Goal: Task Accomplishment & Management: Use online tool/utility

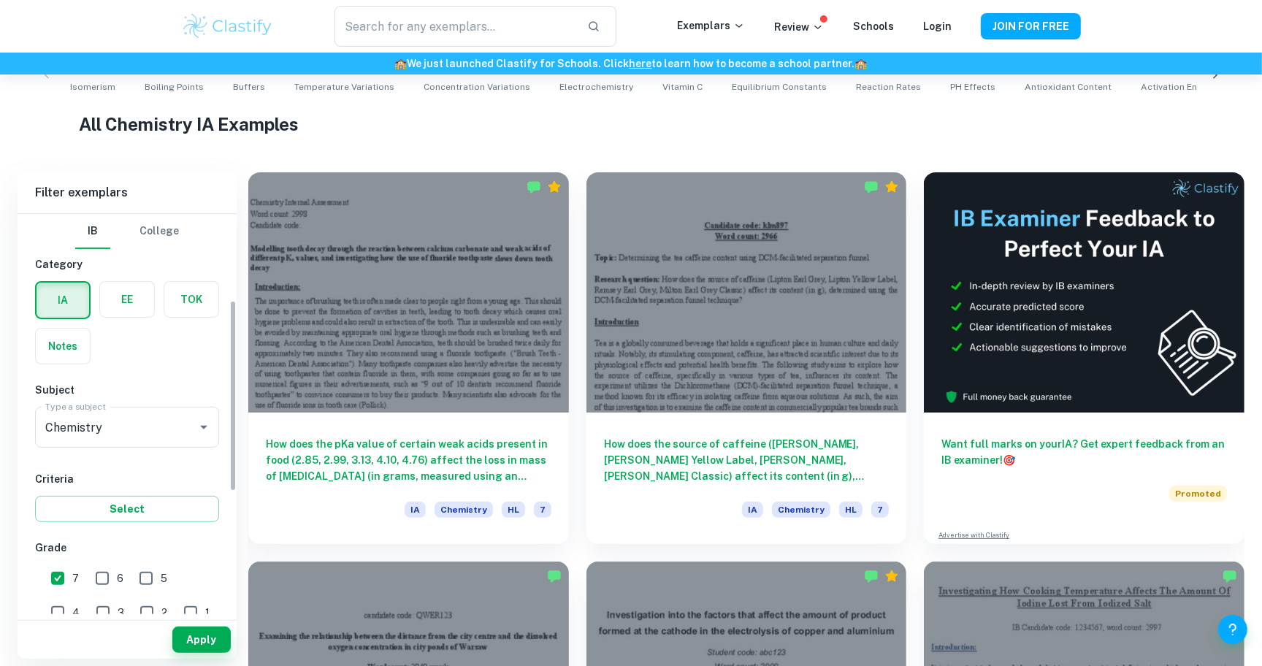
scroll to position [181, 0]
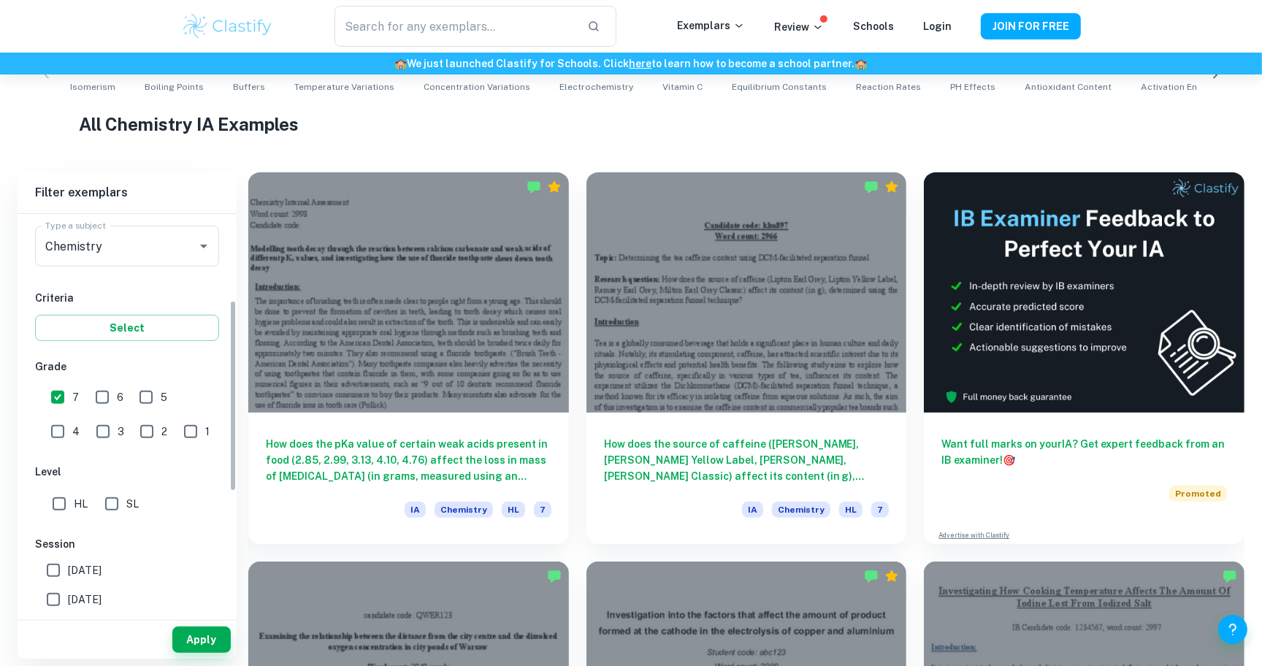
click at [55, 494] on input "HL" at bounding box center [59, 503] width 29 height 29
checkbox input "true"
click at [105, 370] on h6 "Grade" at bounding box center [127, 366] width 184 height 16
click at [100, 397] on input "6" at bounding box center [102, 397] width 29 height 29
checkbox input "true"
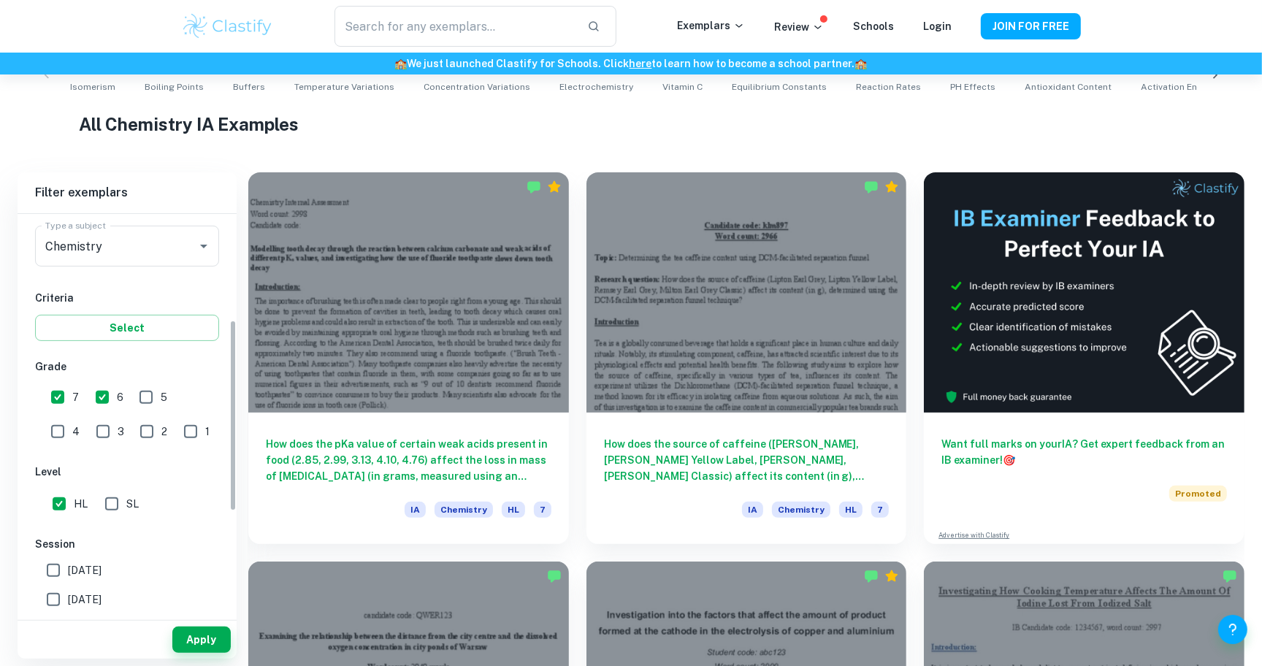
scroll to position [289, 0]
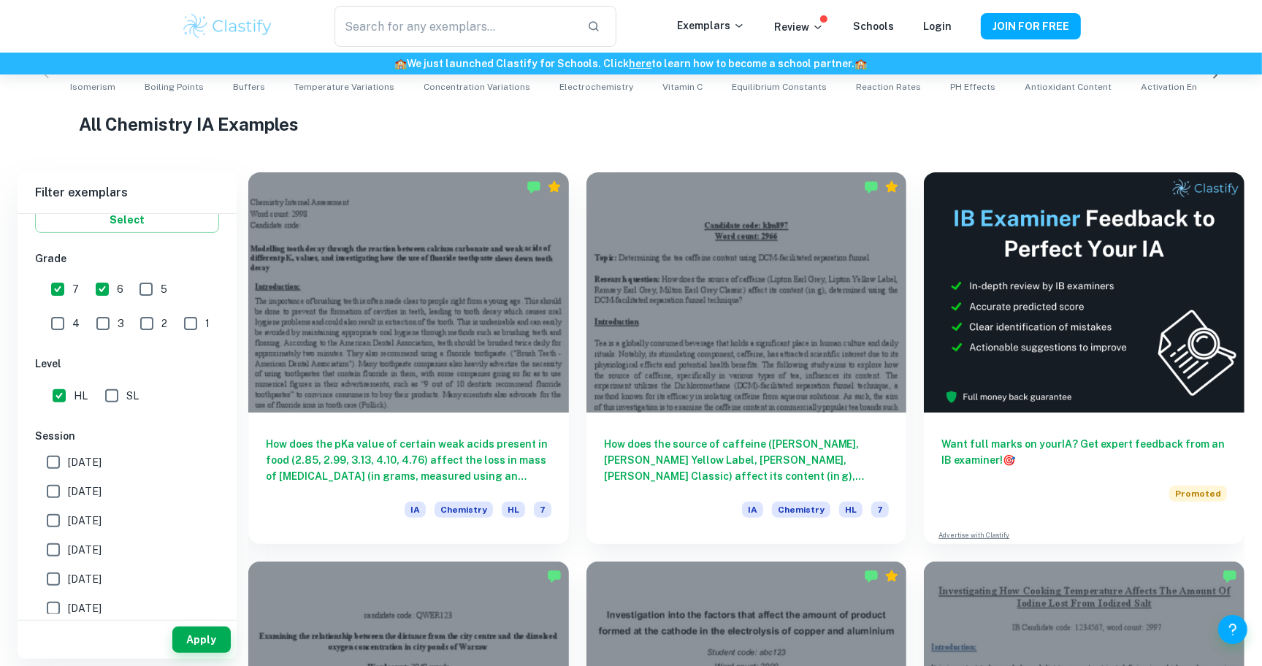
click at [95, 454] on span "[DATE]" at bounding box center [85, 462] width 34 height 16
click at [68, 452] on input "[DATE]" at bounding box center [53, 462] width 29 height 29
checkbox input "true"
click at [96, 495] on span "[DATE]" at bounding box center [85, 491] width 34 height 16
click at [68, 495] on input "[DATE]" at bounding box center [53, 491] width 29 height 29
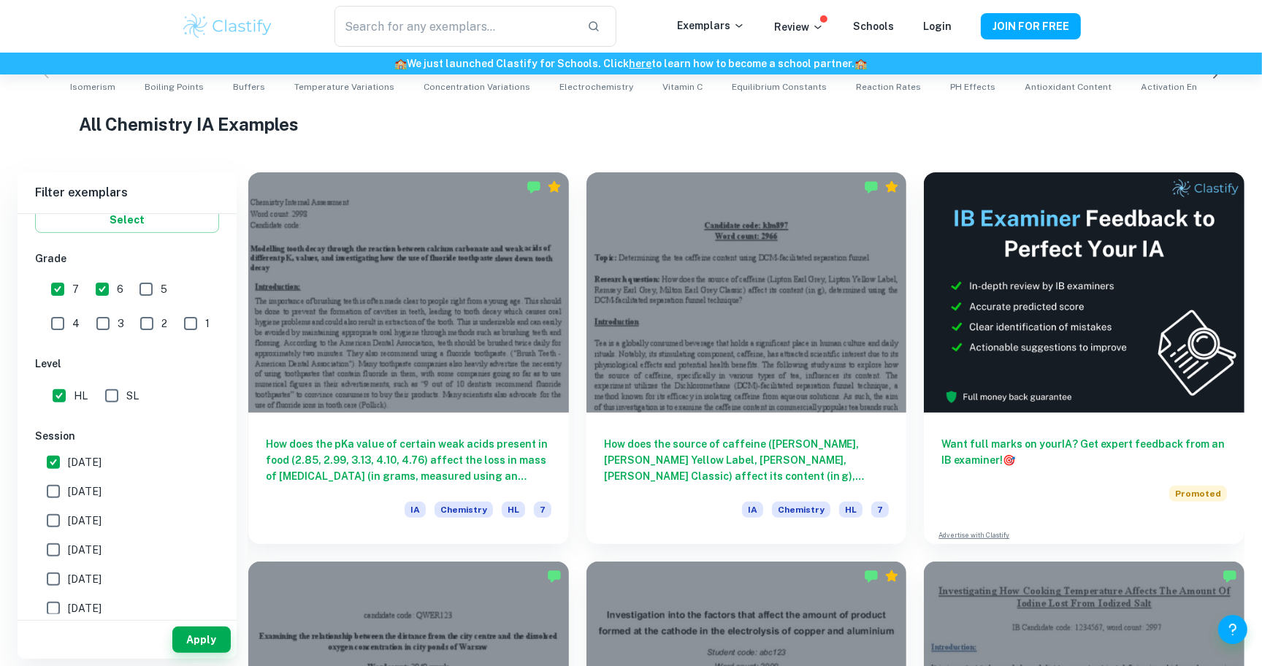
checkbox input "true"
click at [101, 515] on span "[DATE]" at bounding box center [85, 521] width 34 height 16
click at [68, 515] on input "[DATE]" at bounding box center [53, 520] width 29 height 29
checkbox input "true"
click at [55, 451] on input "[DATE]" at bounding box center [53, 462] width 29 height 29
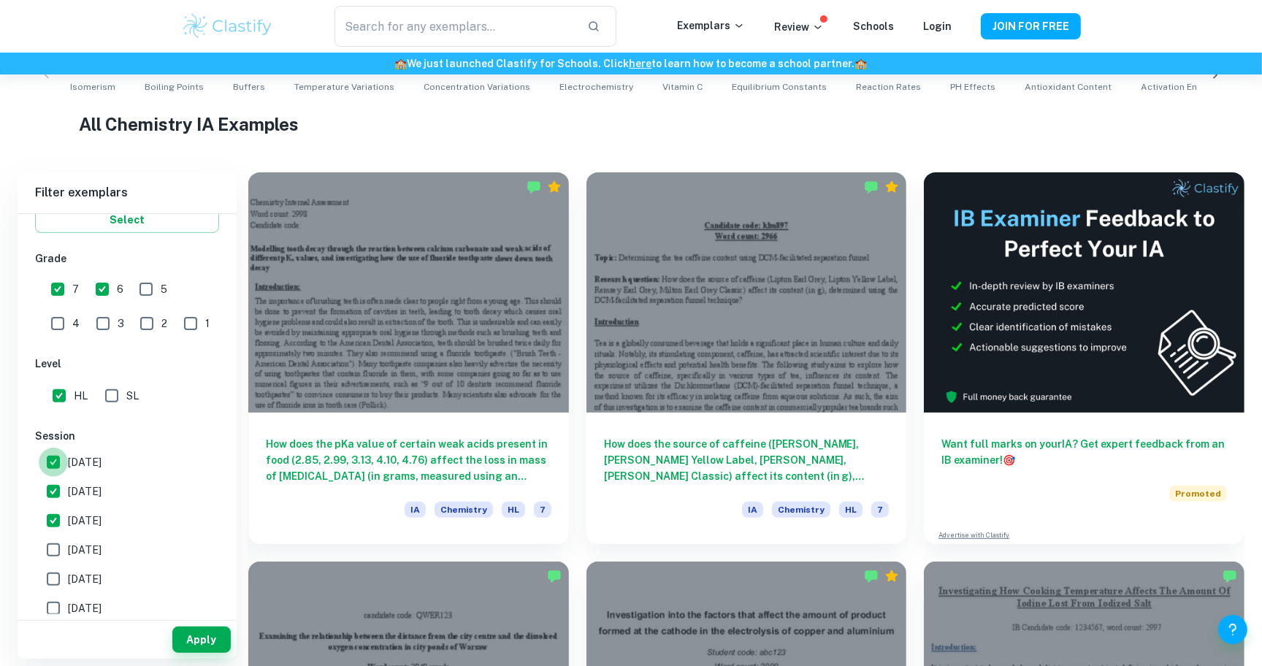
checkbox input "false"
click at [55, 481] on input "[DATE]" at bounding box center [53, 491] width 29 height 29
checkbox input "false"
click at [56, 518] on input "[DATE]" at bounding box center [53, 520] width 29 height 29
checkbox input "false"
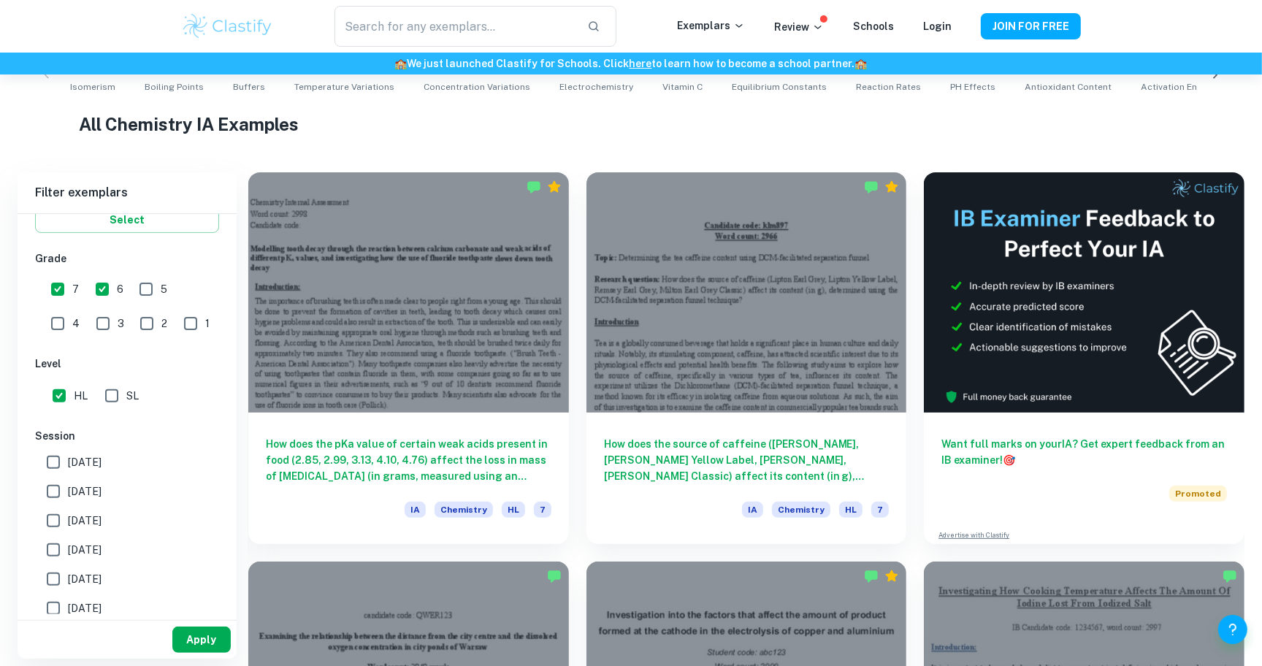
click at [210, 642] on button "Apply" at bounding box center [201, 639] width 58 height 26
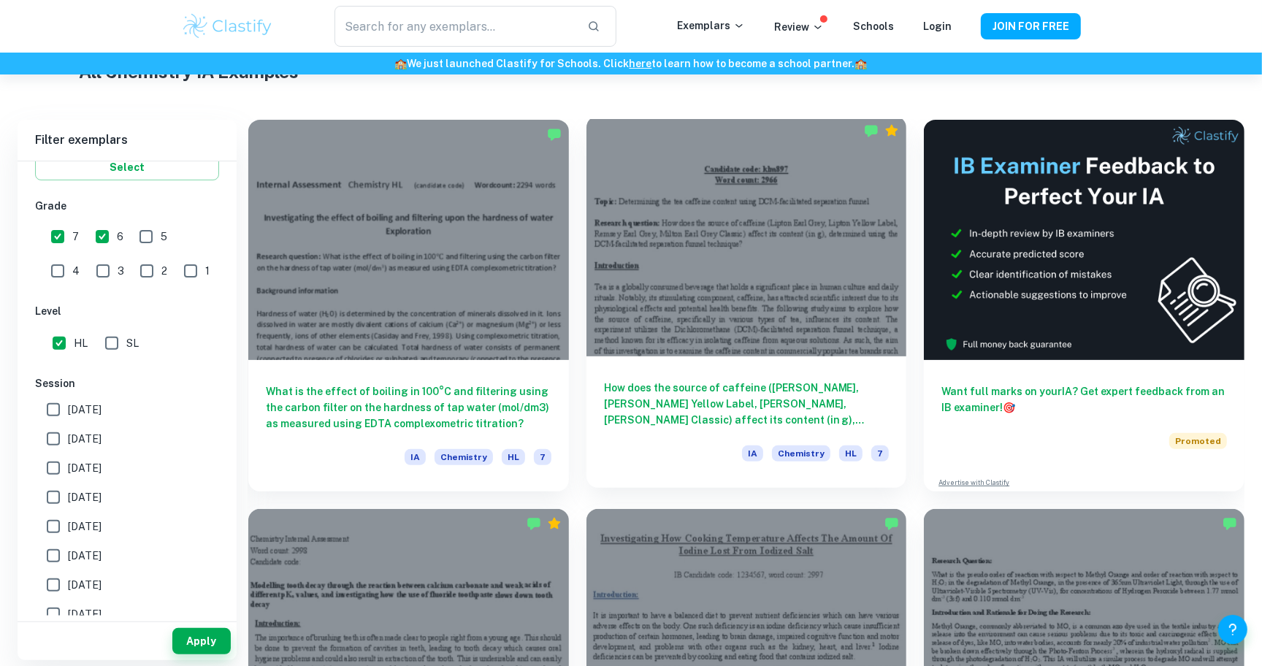
scroll to position [577, 0]
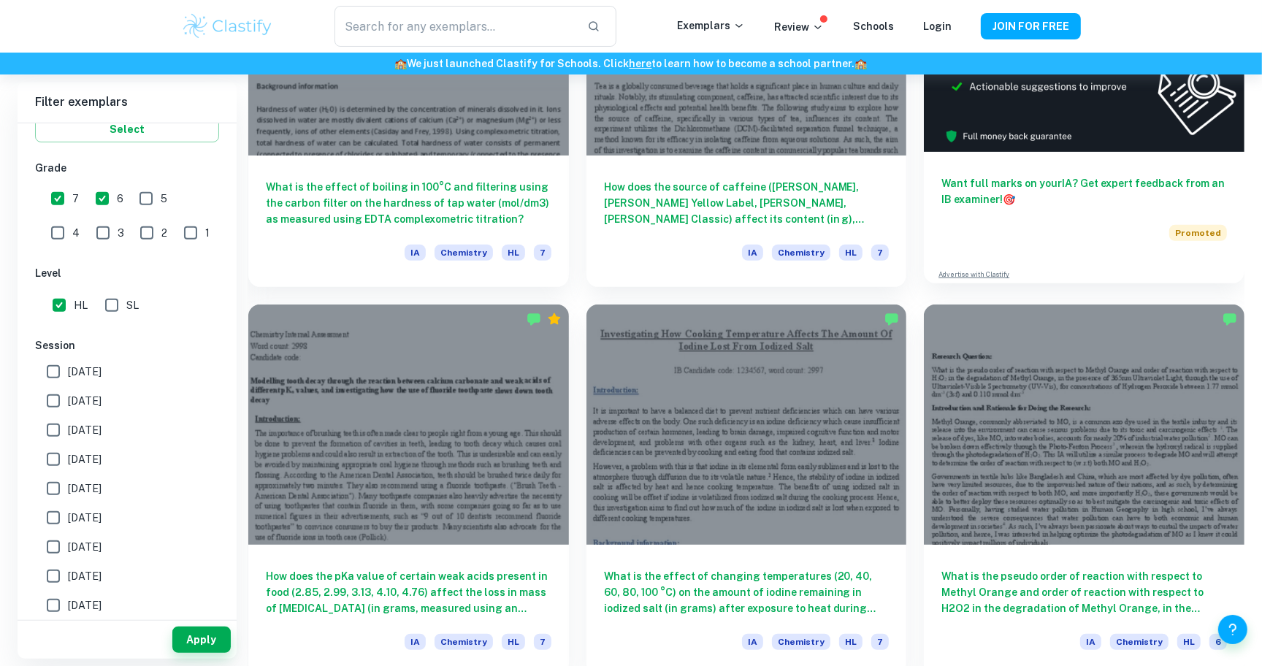
click at [1035, 229] on div "Promoted" at bounding box center [1083, 233] width 285 height 16
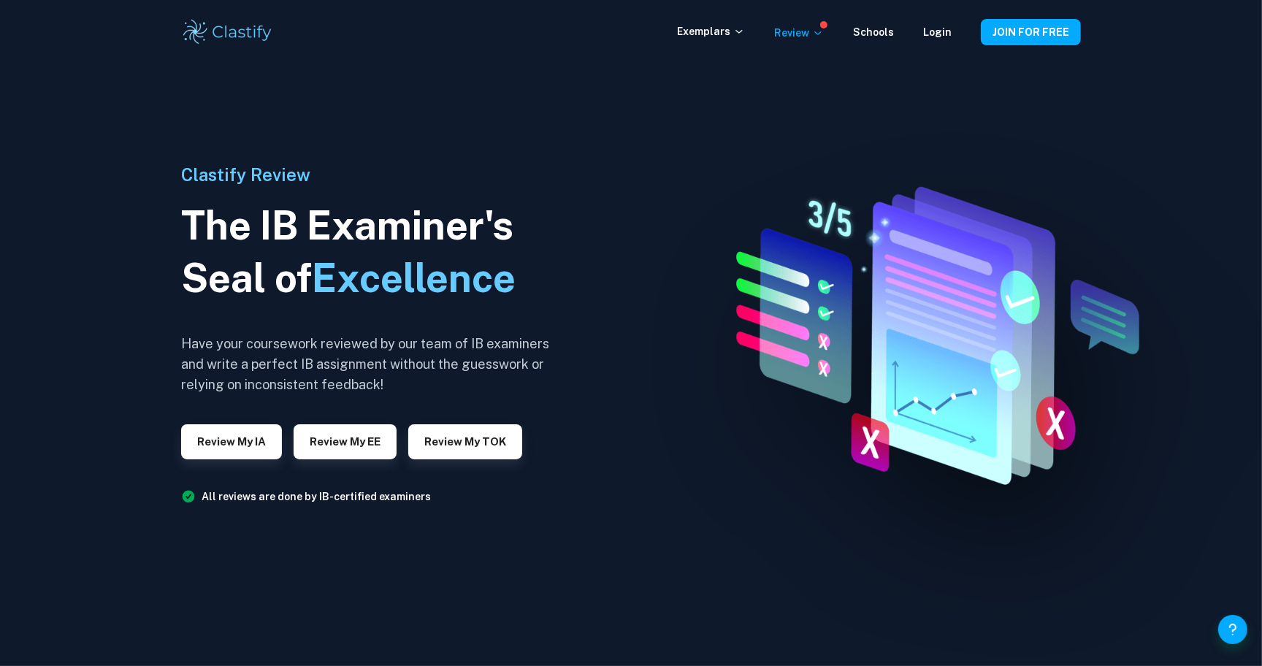
click at [28, 312] on div at bounding box center [631, 333] width 1262 height 666
click at [221, 447] on button "Review my IA" at bounding box center [231, 441] width 101 height 35
drag, startPoint x: 295, startPoint y: 499, endPoint x: 339, endPoint y: 499, distance: 43.8
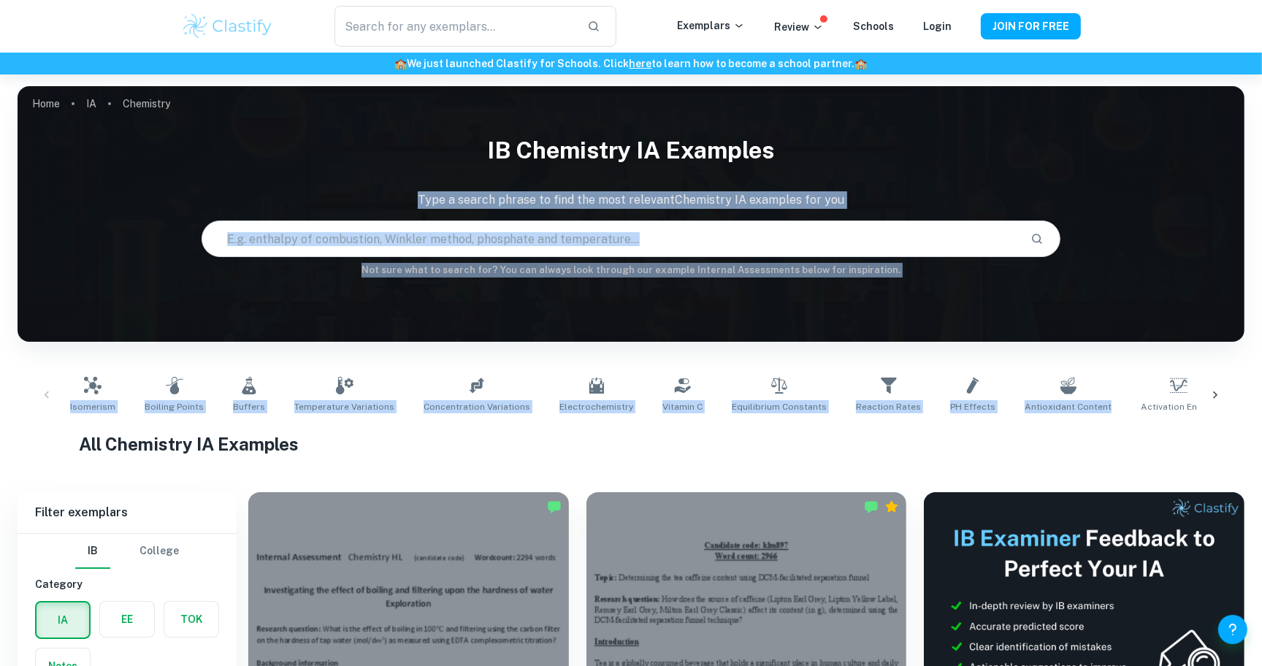
drag, startPoint x: 1203, startPoint y: 143, endPoint x: 1213, endPoint y: 90, distance: 54.1
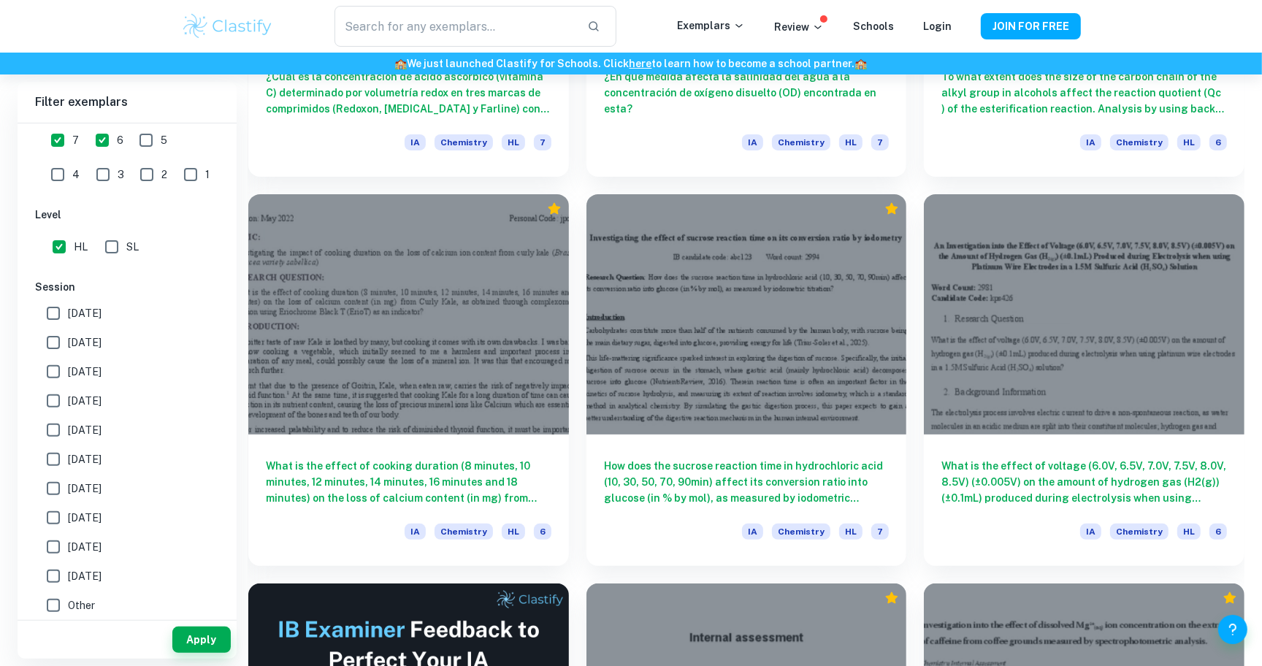
scroll to position [27153, 0]
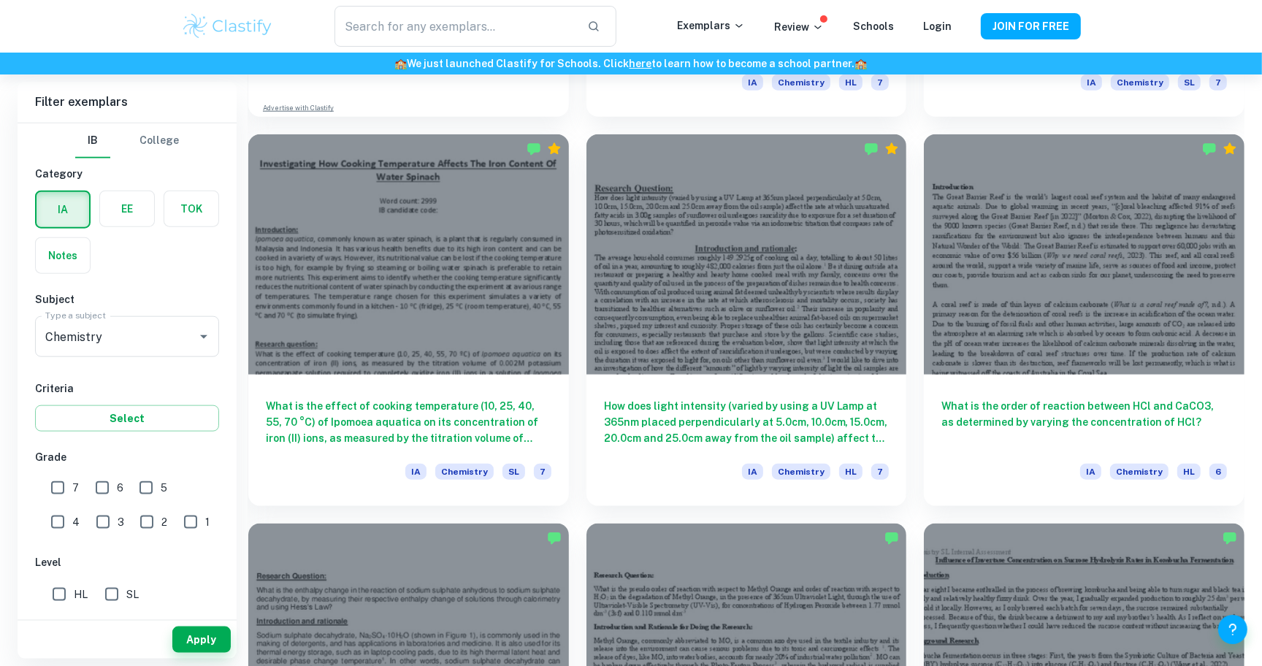
scroll to position [348, 0]
